Goal: Task Accomplishment & Management: Use online tool/utility

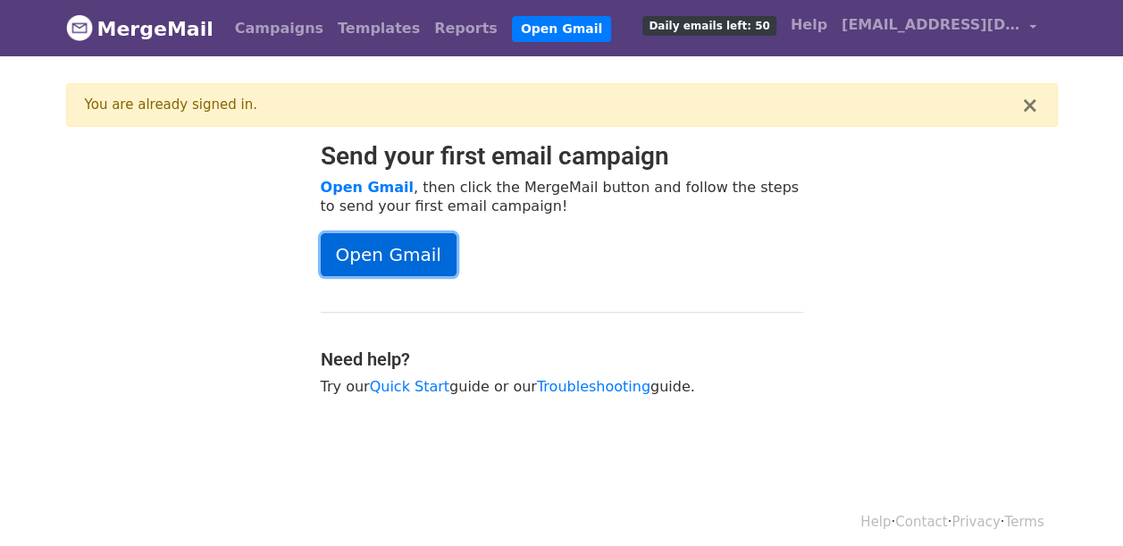
click at [368, 254] on link "Open Gmail" at bounding box center [389, 254] width 136 height 43
